Goal: Task Accomplishment & Management: Use online tool/utility

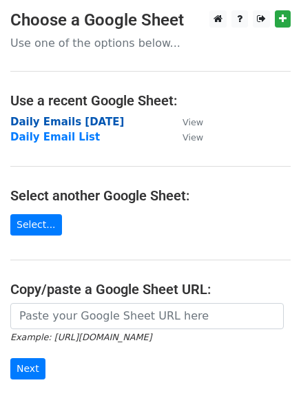
click at [78, 119] on strong "Daily Emails [DATE]" at bounding box center [67, 122] width 114 height 12
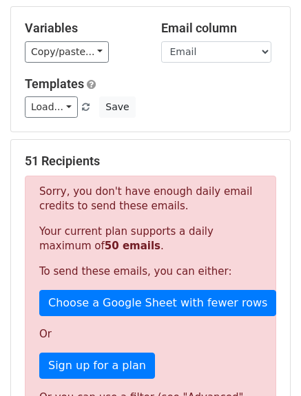
scroll to position [69, 0]
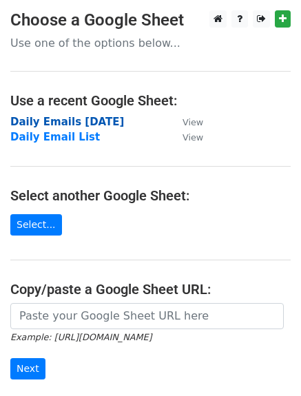
click at [83, 121] on strong "Daily Emails [DATE]" at bounding box center [67, 122] width 114 height 12
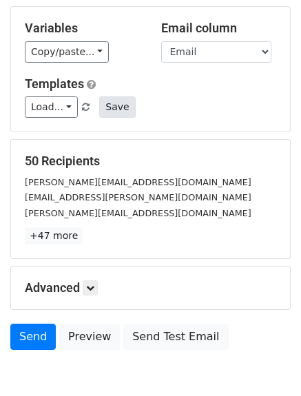
scroll to position [69, 0]
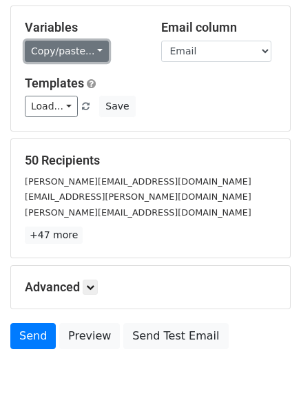
click at [77, 50] on link "Copy/paste..." at bounding box center [67, 51] width 84 height 21
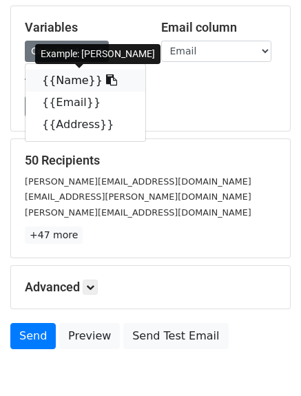
click at [73, 78] on link "{{Name}}" at bounding box center [86, 81] width 120 height 22
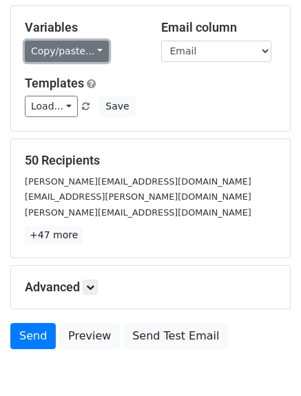
click at [58, 46] on link "Copy/paste..." at bounding box center [67, 51] width 84 height 21
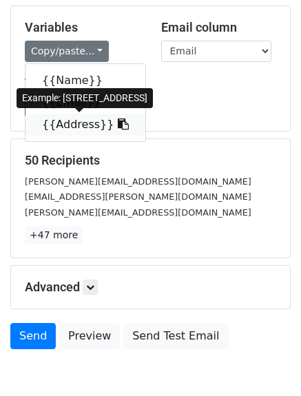
click at [66, 125] on link "{{Address}}" at bounding box center [86, 125] width 120 height 22
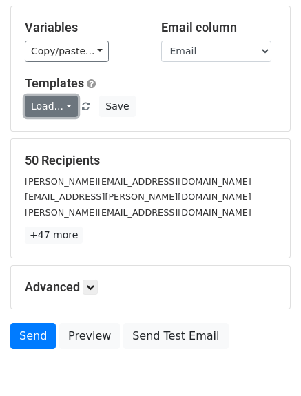
click at [32, 111] on link "Load..." at bounding box center [51, 106] width 53 height 21
click at [63, 108] on link "Load..." at bounding box center [51, 106] width 53 height 21
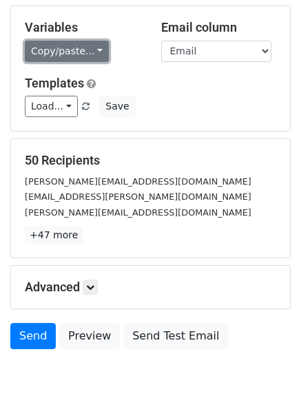
click at [80, 49] on link "Copy/paste..." at bounding box center [67, 51] width 84 height 21
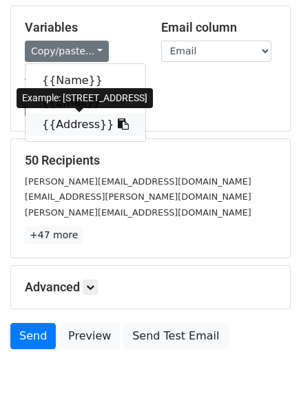
drag, startPoint x: 68, startPoint y: 120, endPoint x: 17, endPoint y: 123, distance: 51.1
click at [68, 121] on link "{{Address}}" at bounding box center [86, 125] width 120 height 22
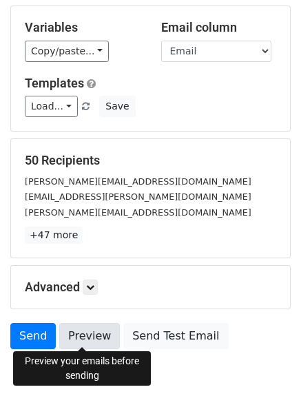
click at [76, 330] on link "Preview" at bounding box center [89, 336] width 61 height 26
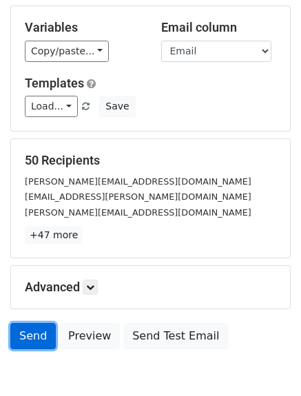
click at [33, 332] on link "Send" at bounding box center [33, 336] width 46 height 26
